Goal: Task Accomplishment & Management: Use online tool/utility

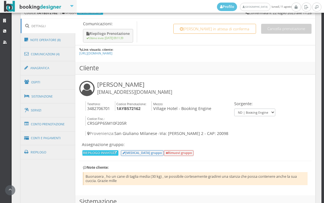
scroll to position [338, 0]
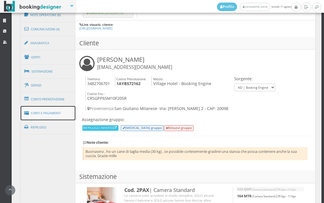
click at [58, 114] on link "Conti e Pagamenti" at bounding box center [48, 113] width 55 height 14
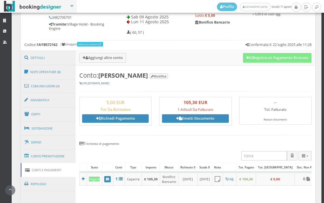
scroll to position [243, 0]
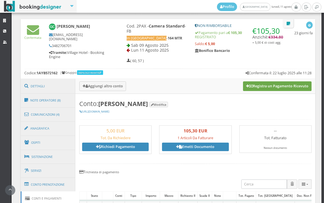
click at [276, 88] on button "Registra un Pagamento Ricevuto" at bounding box center [277, 86] width 69 height 10
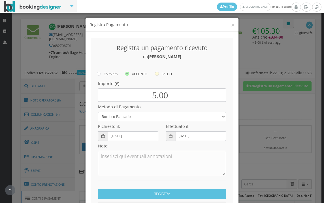
click at [156, 74] on icon at bounding box center [157, 74] width 4 height 4
radio input "true"
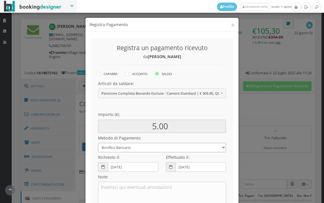
click at [122, 148] on select "Bonifico Bancario BONIFICO SUM UP Contanti Assegno Bancario Assegno Circolare V…" at bounding box center [162, 147] width 128 height 9
select select
click at [98, 143] on select "Bonifico Bancario BONIFICO SUM UP Contanti Assegno Bancario Assegno Circolare V…" at bounding box center [162, 147] width 128 height 9
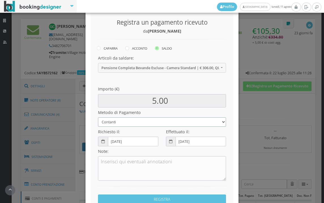
scroll to position [77, 0]
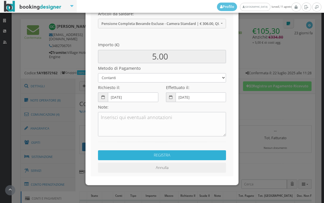
click at [172, 158] on button "REGISTRA" at bounding box center [162, 155] width 128 height 10
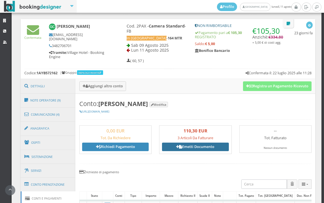
click at [185, 150] on link "Emetti Documento" at bounding box center [195, 147] width 67 height 9
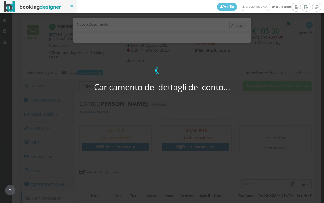
select select "PF"
select select "SAN GIULIANO MILANESE"
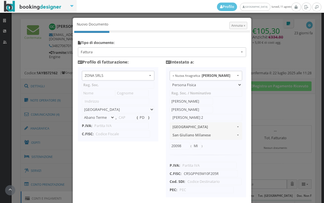
type input "ZONA SRLS"
type input "Vico V Durante, 8"
select select "Frattamaggiore"
type input "80027"
type input "NA"
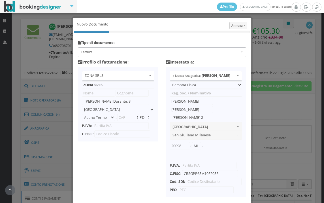
type input "10356321215"
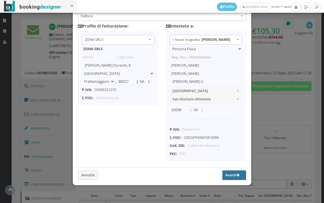
click at [222, 175] on button "Avanti" at bounding box center [234, 175] width 24 height 10
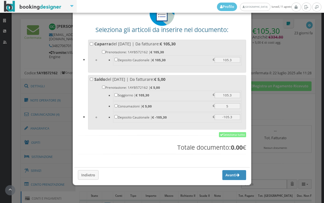
scroll to position [44, 0]
click at [226, 135] on link "Seleziona tutto" at bounding box center [232, 134] width 27 height 5
checkbox input "true"
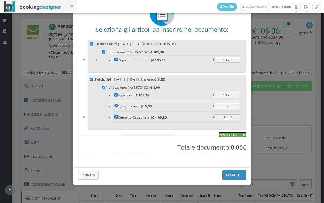
checkbox input "true"
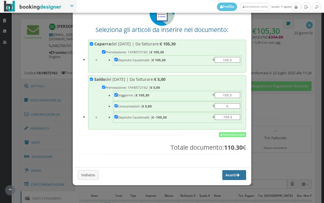
click at [224, 177] on button "Avanti" at bounding box center [234, 175] width 24 height 10
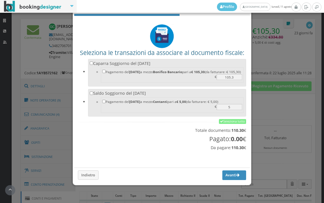
scroll to position [19, 0]
click at [223, 121] on link "Seleziona tutto" at bounding box center [232, 121] width 27 height 5
checkbox input "true"
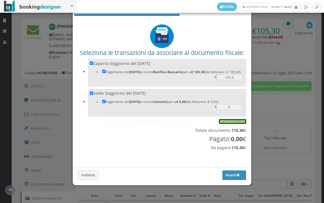
checkbox input "true"
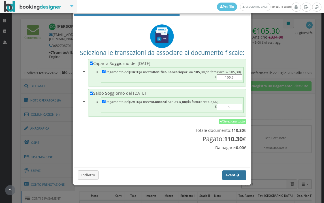
click at [225, 177] on button "Avanti" at bounding box center [234, 175] width 24 height 10
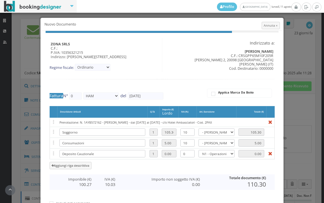
type input "457"
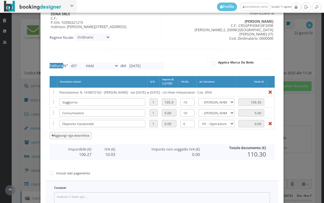
scroll to position [94, 0]
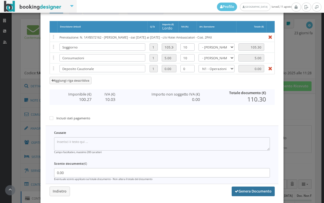
click at [254, 191] on button "Genera Documento" at bounding box center [253, 191] width 43 height 10
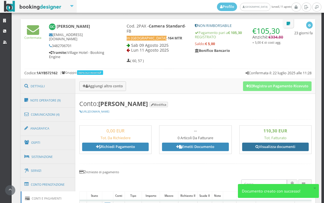
click at [268, 145] on link "Visualizza documenti" at bounding box center [275, 147] width 67 height 9
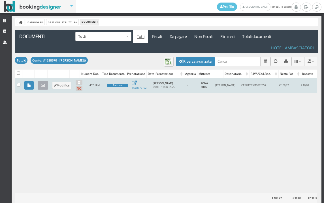
click at [42, 88] on link at bounding box center [43, 85] width 10 height 9
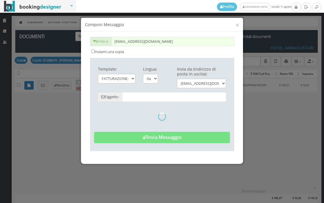
type input "Copia di cortesia: Fattura da ZONA SRLS - n. 457HAM del [DATE]"
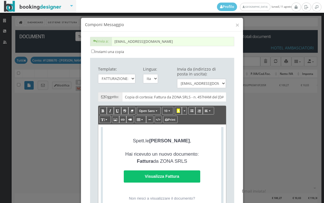
scroll to position [132, 0]
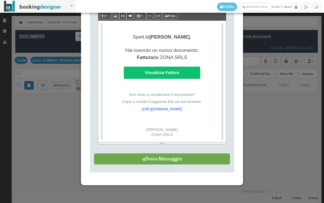
click at [174, 157] on button "Invia Messaggio" at bounding box center [162, 158] width 136 height 11
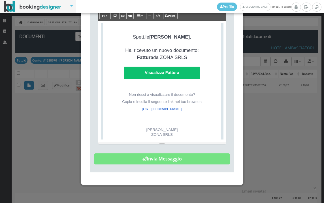
scroll to position [0, 0]
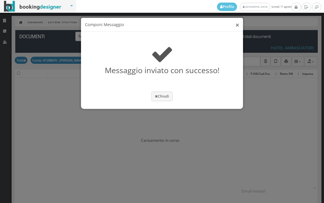
click at [237, 25] on button "×" at bounding box center [237, 24] width 4 height 7
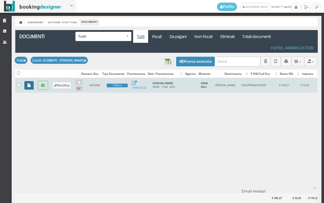
click at [27, 87] on link at bounding box center [28, 85] width 9 height 9
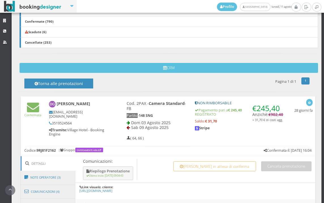
scroll to position [274, 0]
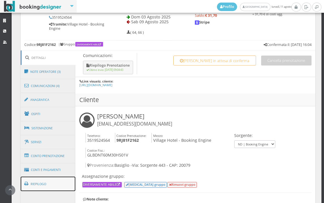
click at [50, 185] on link "Riepilogo" at bounding box center [48, 184] width 55 height 15
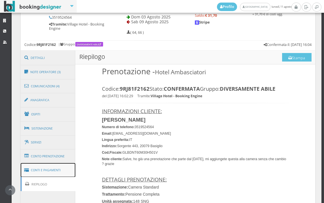
click at [58, 171] on link "Conti e Pagamenti" at bounding box center [48, 170] width 55 height 14
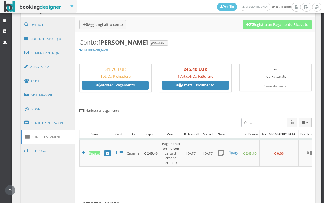
scroll to position [269, 0]
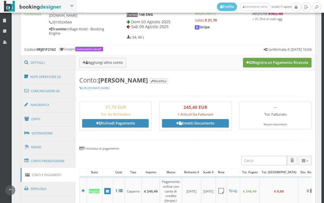
click at [276, 63] on button "Registra un Pagamento Ricevuto" at bounding box center [277, 63] width 69 height 10
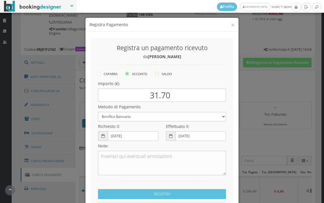
click at [156, 74] on icon at bounding box center [157, 74] width 4 height 4
radio input "true"
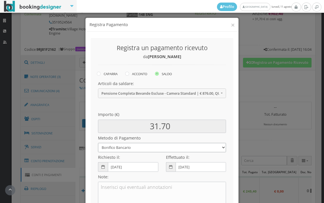
click at [154, 148] on select "Bonifico Bancario BONIFICO SUM UP Contanti Assegno Bancario Assegno Circolare V…" at bounding box center [162, 147] width 128 height 9
select select
click at [98, 143] on select "Bonifico Bancario BONIFICO SUM UP Contanti Assegno Bancario Assegno Circolare V…" at bounding box center [162, 147] width 128 height 9
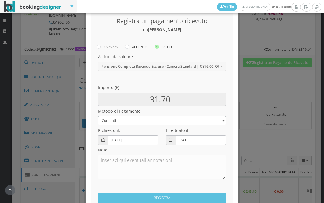
scroll to position [77, 0]
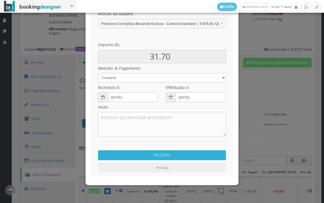
click at [171, 156] on button "REGISTRA" at bounding box center [162, 155] width 128 height 10
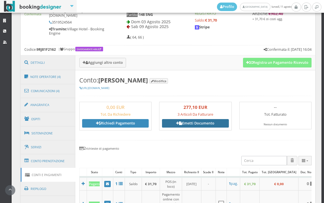
click at [188, 123] on link "Emetti Documento" at bounding box center [195, 123] width 67 height 9
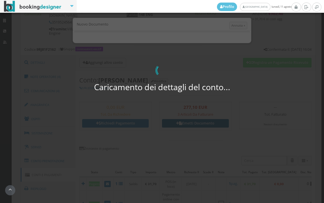
select select "PF"
select select "BASIGLIO"
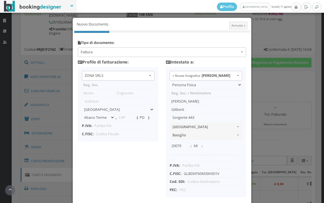
type input "ZONA SRLS"
type input "Vico V Durante, 8"
select select "Frattamaggiore"
type input "80027"
type input "NA"
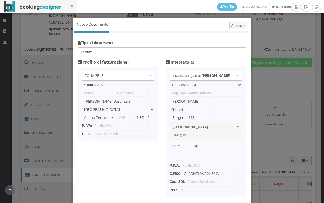
type input "10356321215"
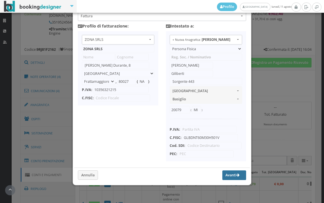
click at [222, 174] on button "Avanti" at bounding box center [234, 175] width 24 height 10
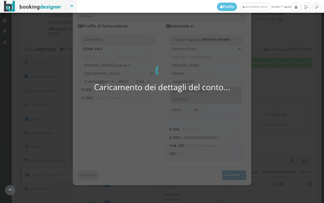
scroll to position [44, 0]
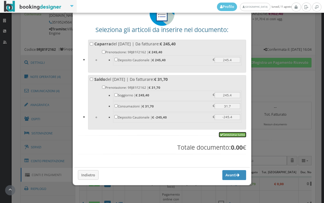
click at [227, 137] on link "Seleziona tutto" at bounding box center [232, 134] width 27 height 5
checkbox input "true"
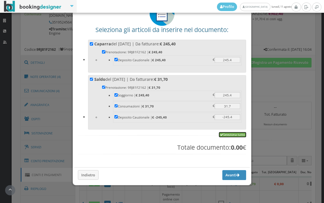
checkbox input "true"
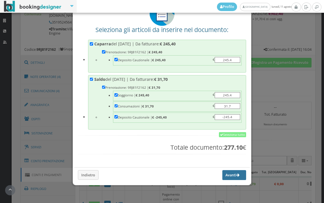
click at [226, 175] on button "Avanti" at bounding box center [234, 175] width 24 height 10
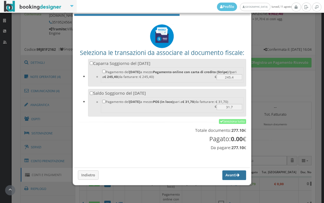
scroll to position [19, 0]
click at [228, 119] on link "Seleziona tutto" at bounding box center [232, 121] width 27 height 5
checkbox input "true"
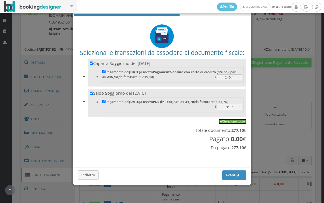
checkbox input "true"
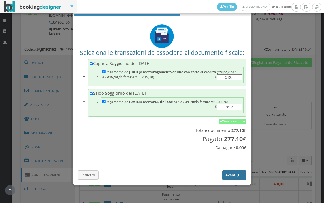
click at [228, 178] on button "Avanti" at bounding box center [234, 175] width 24 height 10
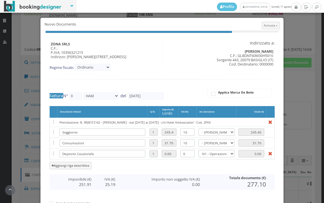
type input "458"
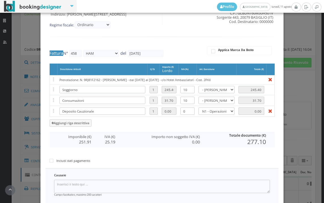
scroll to position [117, 0]
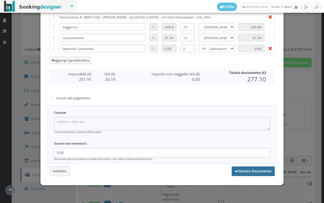
click at [256, 172] on button "Genera Documento" at bounding box center [253, 171] width 43 height 10
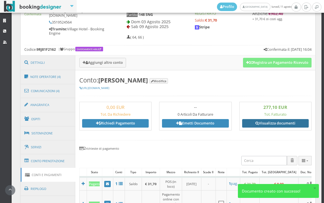
click at [268, 122] on link "Visualizza documenti" at bounding box center [275, 123] width 67 height 9
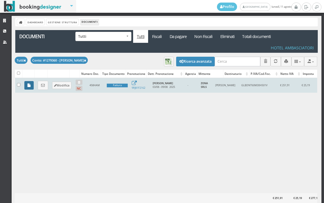
click at [29, 86] on icon at bounding box center [28, 86] width 3 height 4
click at [44, 86] on icon at bounding box center [43, 86] width 4 height 4
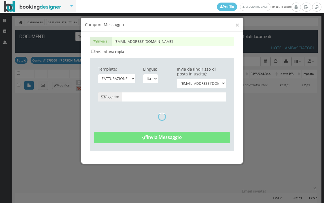
type input "Copia di cortesia: Fattura da ZONA SRLS - n. 458HAM del [DATE]"
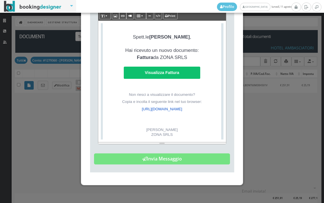
scroll to position [132, 0]
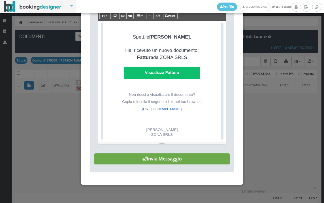
click at [169, 157] on button "Invia Messaggio" at bounding box center [162, 158] width 136 height 11
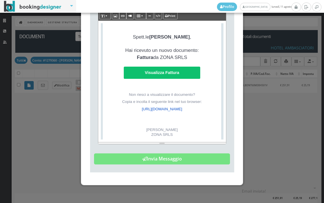
scroll to position [0, 0]
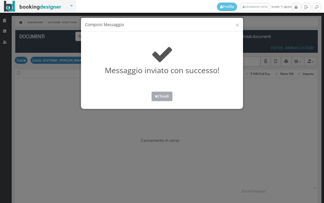
click at [162, 99] on button "Chiudi" at bounding box center [162, 96] width 21 height 9
